Goal: Information Seeking & Learning: Learn about a topic

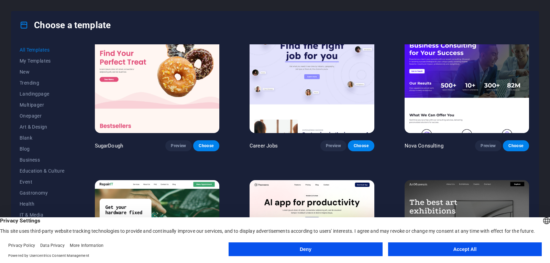
scroll to position [51, 0]
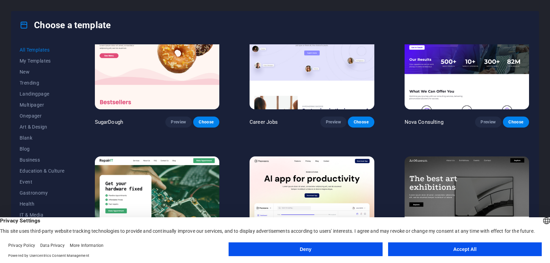
click at [451, 248] on button "Accept All" at bounding box center [465, 249] width 154 height 14
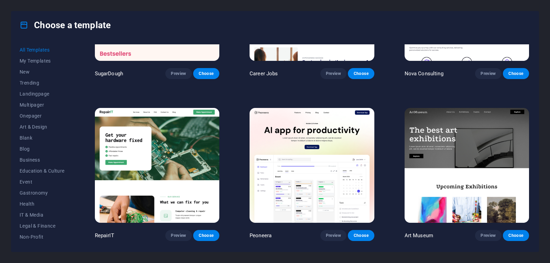
scroll to position [100, 0]
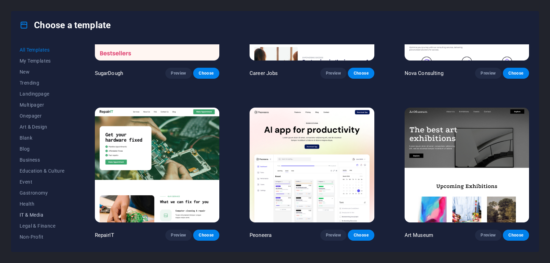
click at [32, 214] on span "IT & Media" at bounding box center [42, 215] width 45 height 6
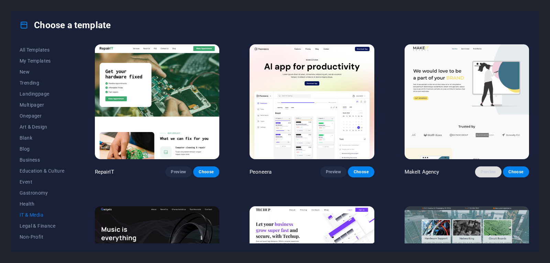
scroll to position [1, 0]
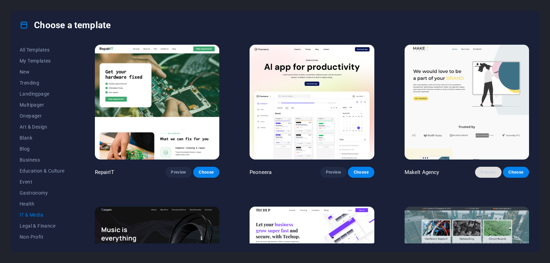
click at [489, 172] on span "Preview" at bounding box center [488, 173] width 15 height 6
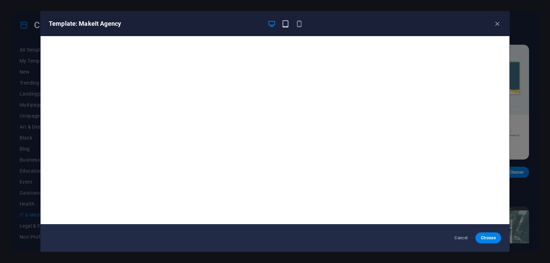
click at [287, 22] on icon "button" at bounding box center [286, 24] width 8 height 8
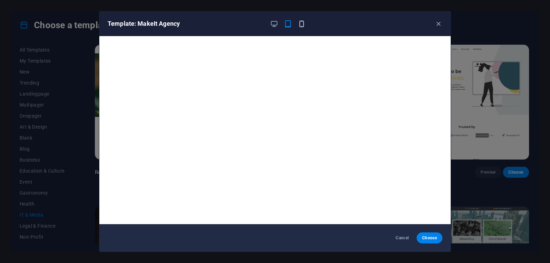
click at [300, 24] on icon "button" at bounding box center [302, 24] width 8 height 8
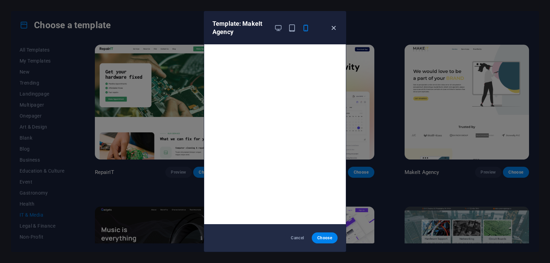
click at [334, 26] on icon "button" at bounding box center [334, 28] width 8 height 8
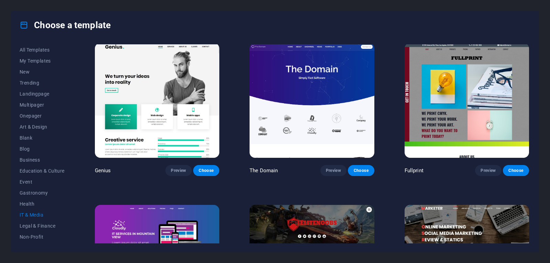
scroll to position [418, 0]
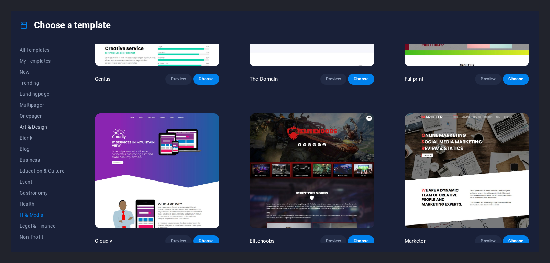
click at [37, 127] on span "Art & Design" at bounding box center [42, 127] width 45 height 6
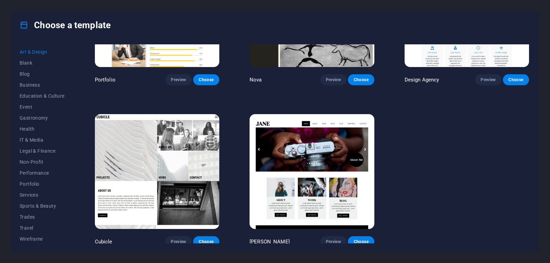
scroll to position [76, 0]
click at [33, 192] on span "Services" at bounding box center [42, 194] width 45 height 6
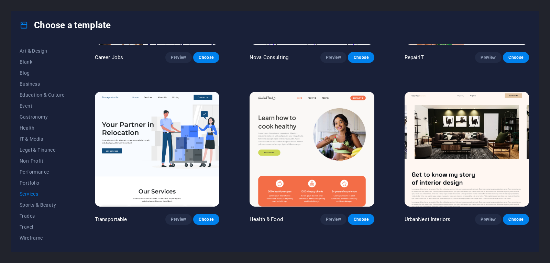
scroll to position [114, 0]
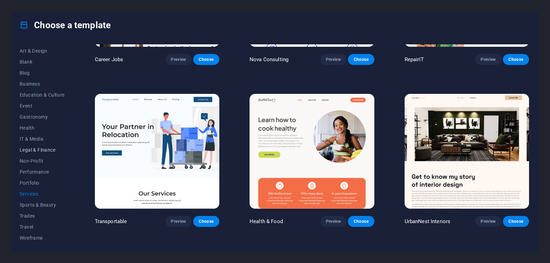
click at [29, 150] on span "Legal & Finance" at bounding box center [42, 150] width 45 height 6
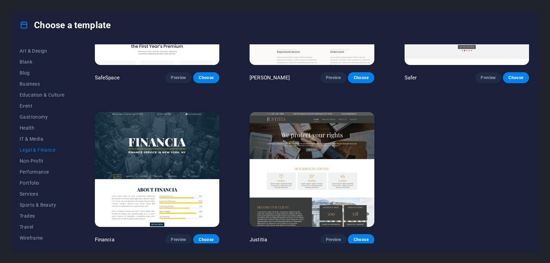
scroll to position [0, 0]
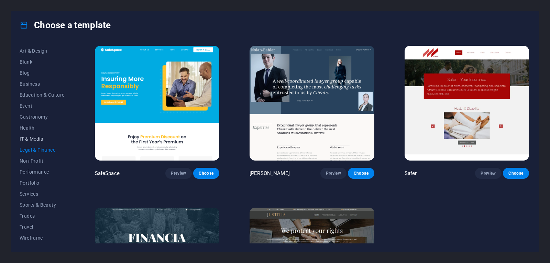
click at [28, 138] on span "IT & Media" at bounding box center [42, 139] width 45 height 6
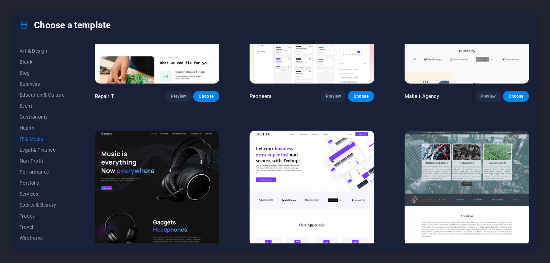
scroll to position [77, 0]
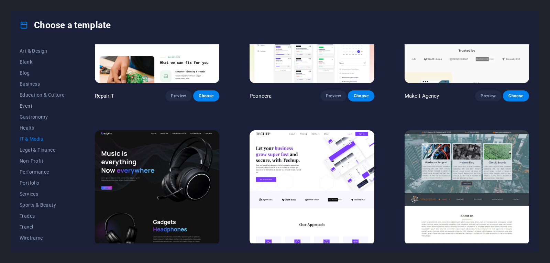
click at [25, 107] on span "Event" at bounding box center [42, 106] width 45 height 6
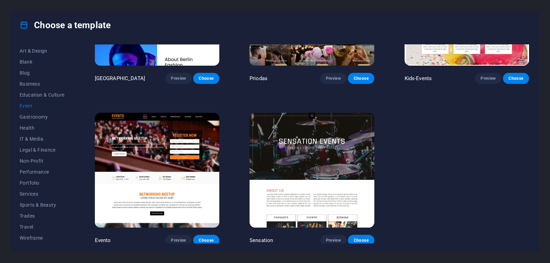
scroll to position [190, 0]
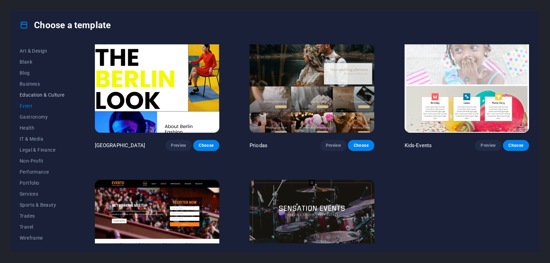
click at [31, 97] on span "Education & Culture" at bounding box center [42, 95] width 45 height 6
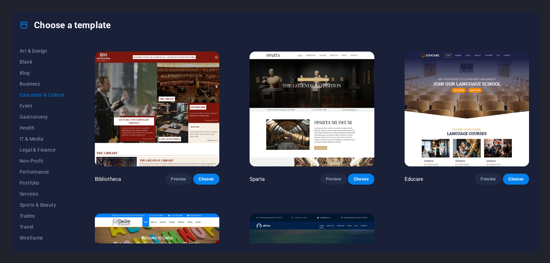
scroll to position [141, 0]
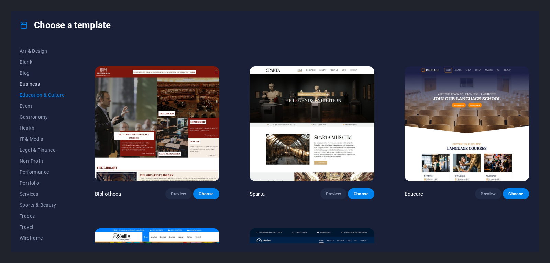
click at [30, 83] on span "Business" at bounding box center [42, 84] width 45 height 6
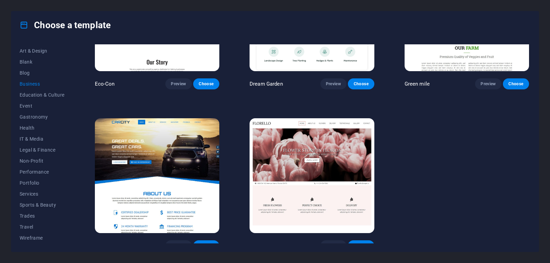
scroll to position [96, 0]
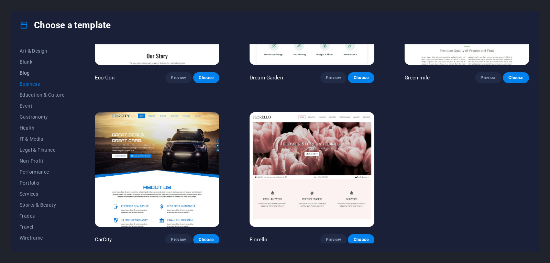
click at [25, 74] on span "Blog" at bounding box center [42, 73] width 45 height 6
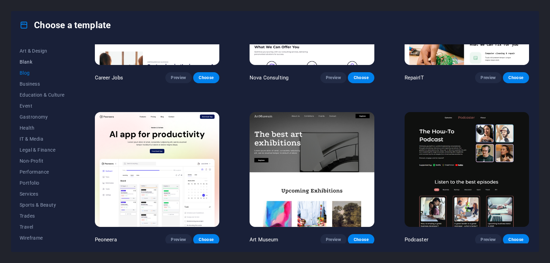
click at [24, 62] on span "Blank" at bounding box center [42, 62] width 45 height 6
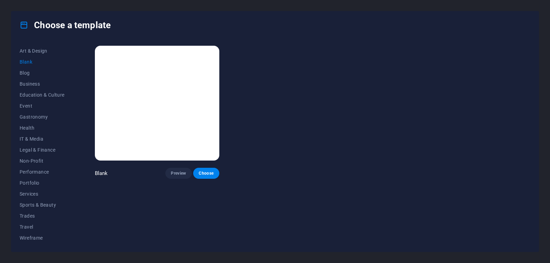
scroll to position [0, 0]
click at [32, 50] on span "Art & Design" at bounding box center [42, 51] width 45 height 6
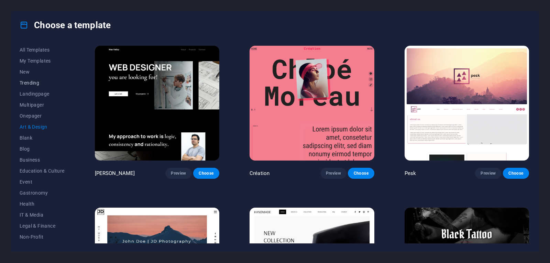
click at [29, 84] on span "Trending" at bounding box center [42, 83] width 45 height 6
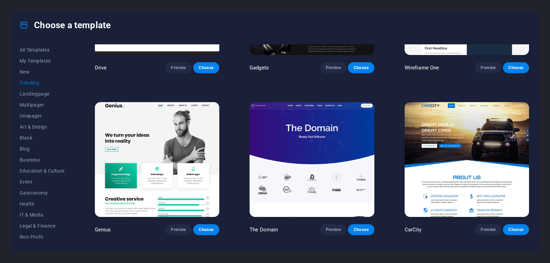
scroll to position [588, 0]
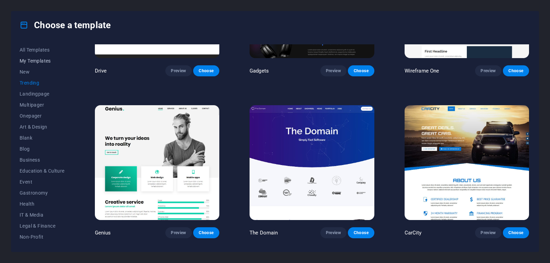
click at [32, 60] on span "My Templates" at bounding box center [42, 61] width 45 height 6
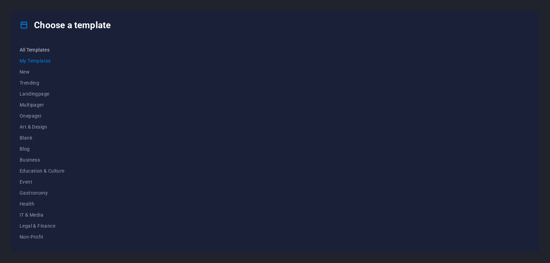
click at [26, 50] on span "All Templates" at bounding box center [42, 50] width 45 height 6
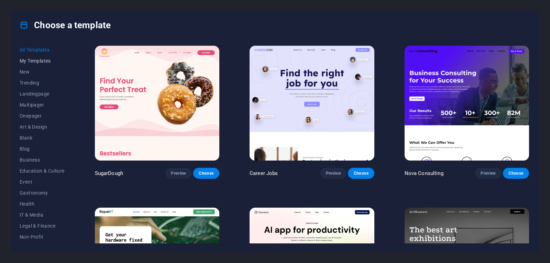
click at [33, 60] on span "My Templates" at bounding box center [42, 61] width 45 height 6
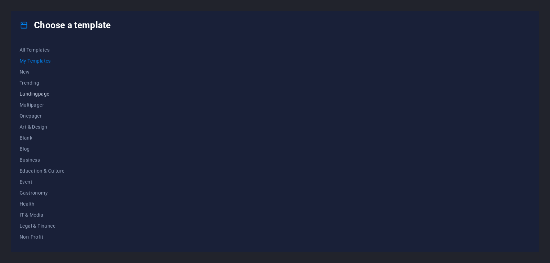
click at [34, 96] on span "Landingpage" at bounding box center [42, 94] width 45 height 6
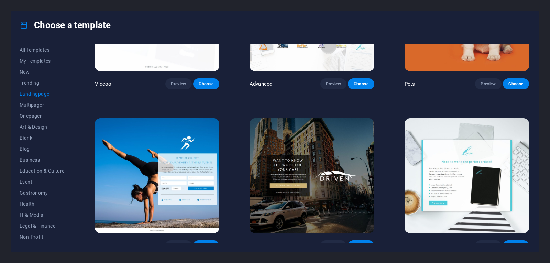
scroll to position [414, 0]
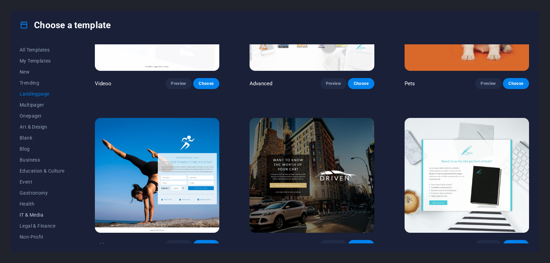
click at [34, 214] on span "IT & Media" at bounding box center [42, 215] width 45 height 6
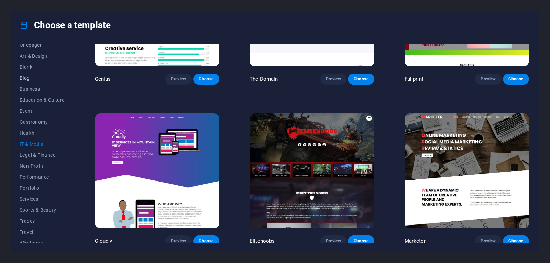
scroll to position [70, 0]
click at [491, 240] on span "Preview" at bounding box center [488, 241] width 15 height 6
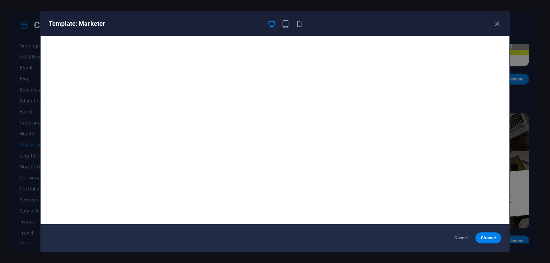
scroll to position [2, 0]
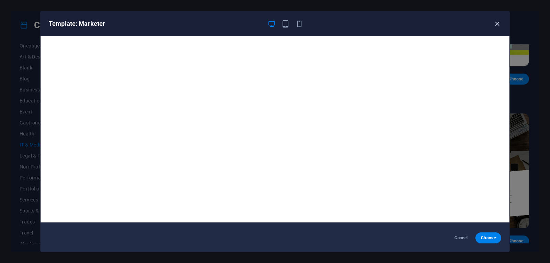
click at [497, 22] on icon "button" at bounding box center [498, 24] width 8 height 8
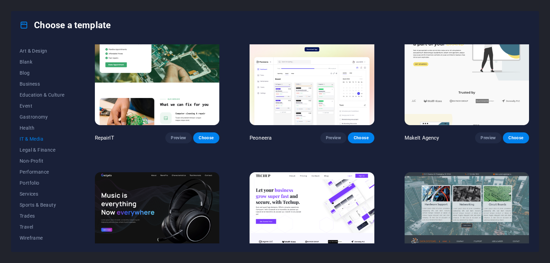
scroll to position [0, 0]
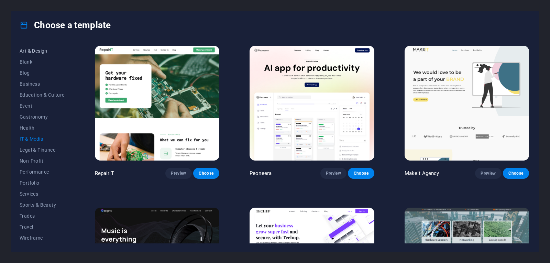
click at [35, 53] on span "Art & Design" at bounding box center [42, 51] width 45 height 6
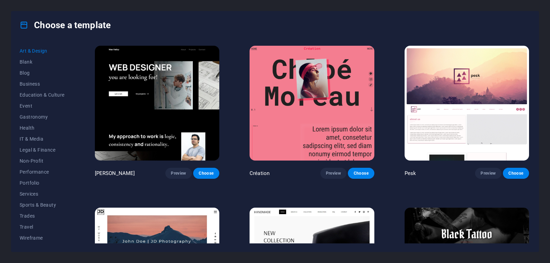
click at [74, 116] on div "All Templates My Templates New Trending Landingpage Multipager Onepager Art & D…" at bounding box center [275, 145] width 528 height 213
drag, startPoint x: 74, startPoint y: 116, endPoint x: 77, endPoint y: 73, distance: 42.8
click at [77, 73] on div "All Templates My Templates New Trending Landingpage Multipager Onepager Art & D…" at bounding box center [275, 145] width 528 height 213
click at [26, 71] on span "New" at bounding box center [42, 72] width 45 height 6
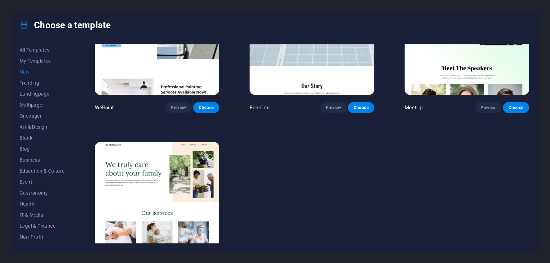
scroll to position [580, 0]
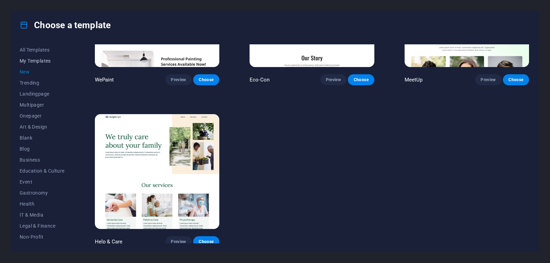
click at [40, 61] on span "My Templates" at bounding box center [42, 61] width 45 height 6
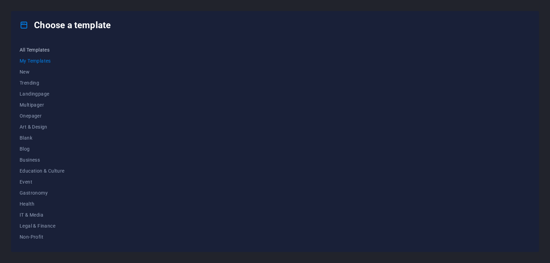
click at [34, 52] on span "All Templates" at bounding box center [42, 50] width 45 height 6
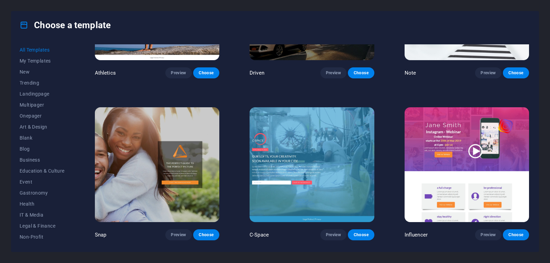
scroll to position [8037, 0]
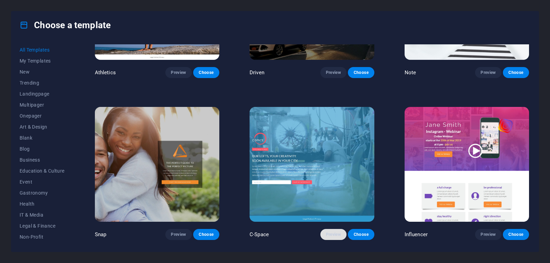
click at [330, 232] on span "Preview" at bounding box center [333, 235] width 15 height 6
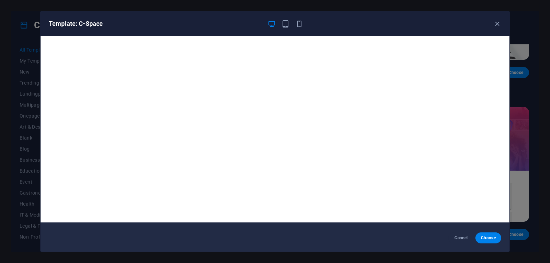
scroll to position [0, 0]
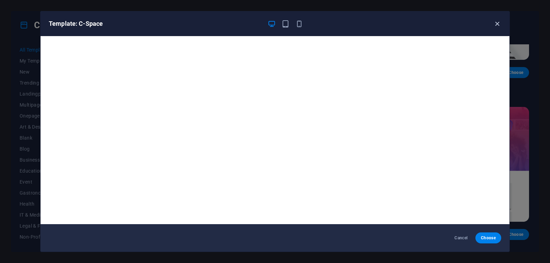
click at [496, 24] on icon "button" at bounding box center [498, 24] width 8 height 8
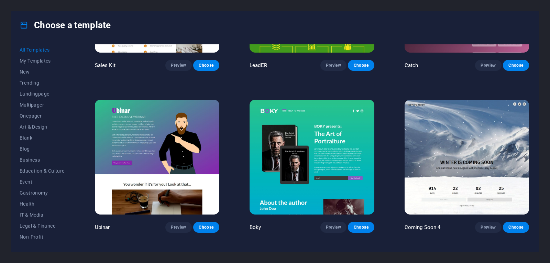
scroll to position [8524, 0]
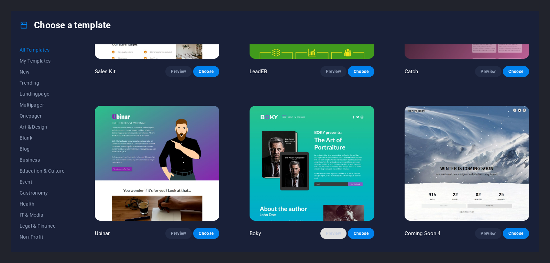
click at [332, 231] on span "Preview" at bounding box center [333, 234] width 15 height 6
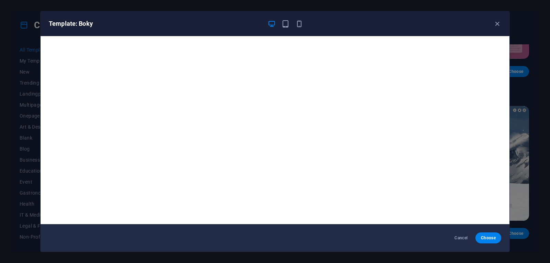
scroll to position [2, 0]
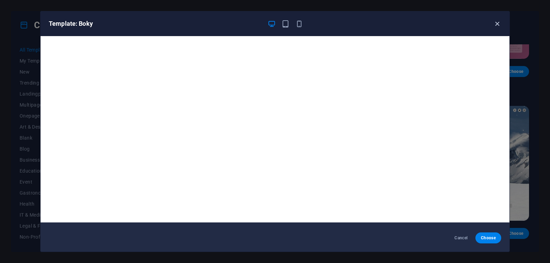
click at [496, 25] on icon "button" at bounding box center [498, 24] width 8 height 8
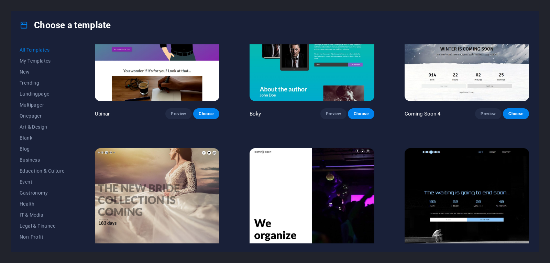
scroll to position [8643, 0]
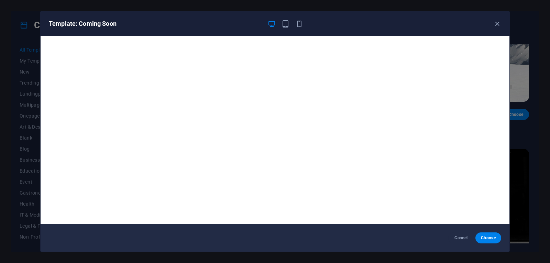
scroll to position [2, 0]
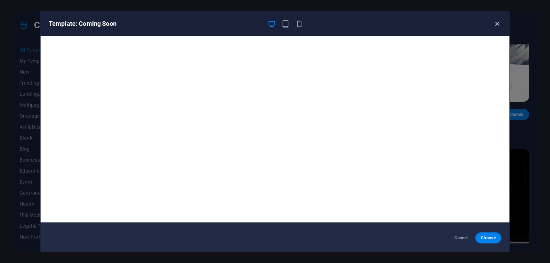
click at [497, 20] on icon "button" at bounding box center [498, 24] width 8 height 8
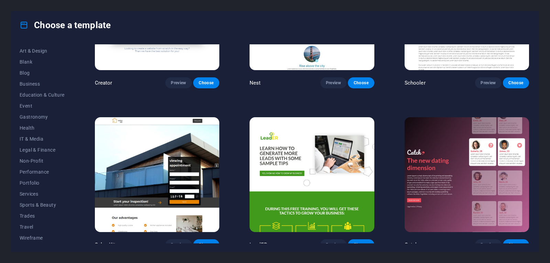
scroll to position [8313, 0]
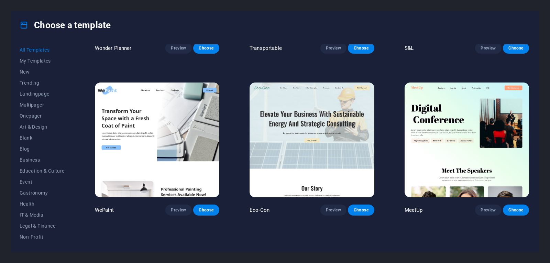
scroll to position [450, 0]
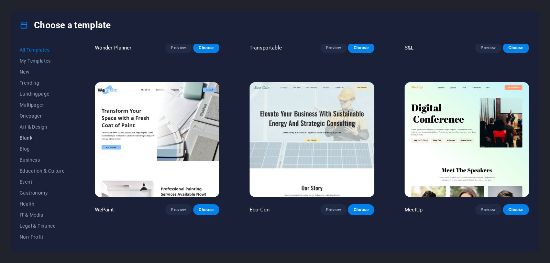
click at [22, 139] on span "Blank" at bounding box center [42, 138] width 45 height 6
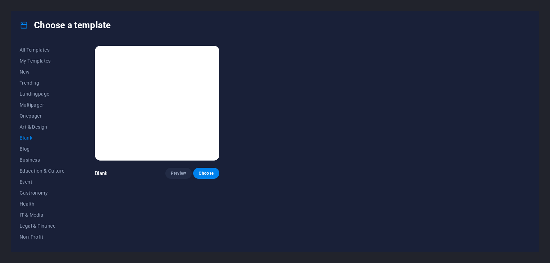
scroll to position [0, 0]
click at [175, 174] on span "Preview" at bounding box center [178, 174] width 15 height 6
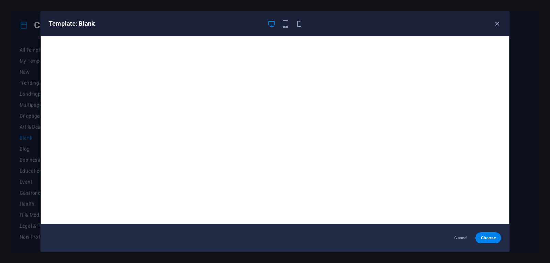
scroll to position [2, 0]
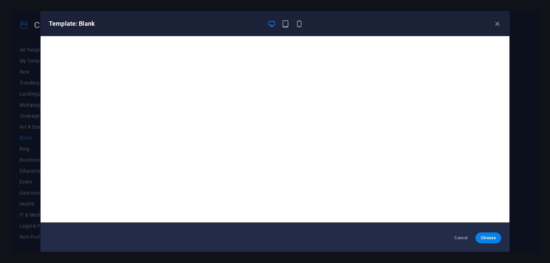
click at [493, 22] on div "Template: Blank" at bounding box center [271, 24] width 444 height 8
click at [497, 23] on icon "button" at bounding box center [498, 24] width 8 height 8
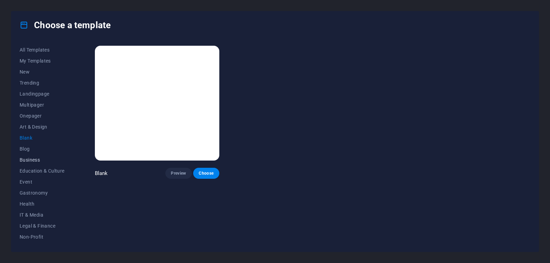
scroll to position [76, 0]
click at [546, 40] on div "Choose a template All Templates My Templates New Trending Landingpage Multipage…" at bounding box center [275, 131] width 550 height 263
